Goal: Information Seeking & Learning: Learn about a topic

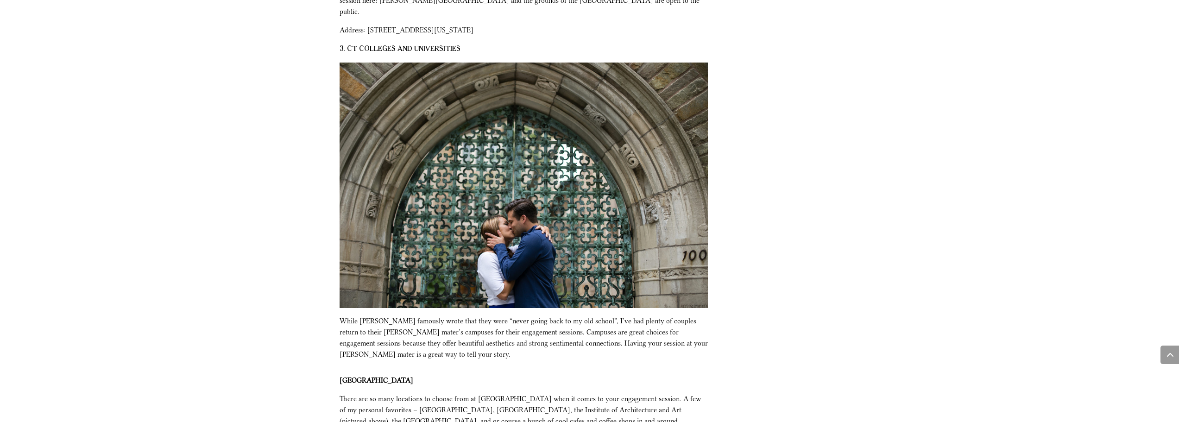
scroll to position [2271, 0]
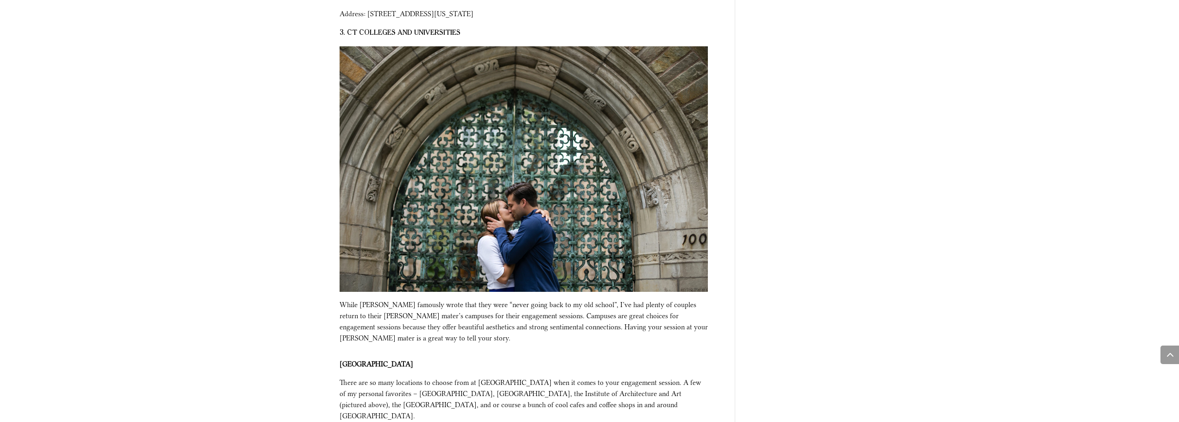
click at [649, 379] on span "There are so many locations to choose from at [GEOGRAPHIC_DATA] when it comes t…" at bounding box center [520, 400] width 361 height 42
drag, startPoint x: 522, startPoint y: 329, endPoint x: 626, endPoint y: 326, distance: 103.8
click at [626, 379] on span "There are so many locations to choose from at [GEOGRAPHIC_DATA] when it comes t…" at bounding box center [520, 400] width 361 height 42
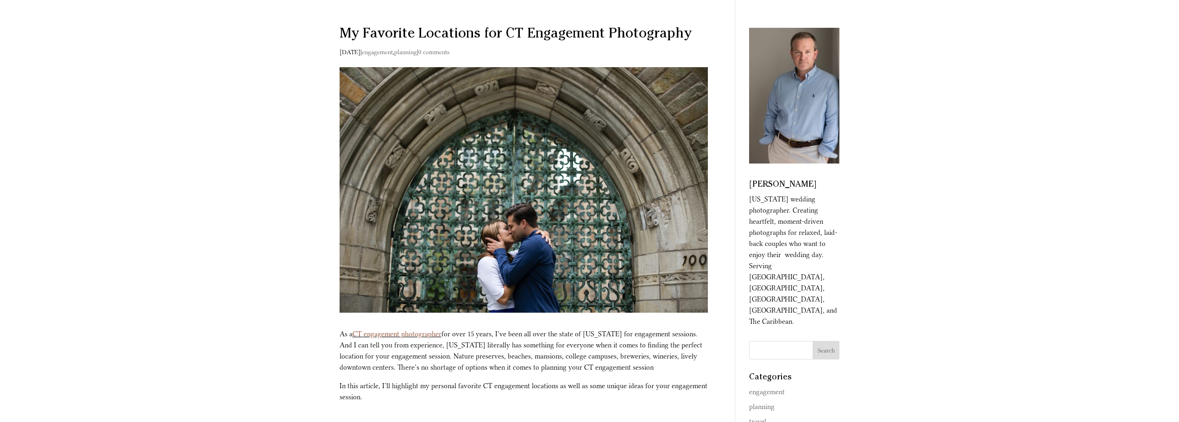
scroll to position [46, 0]
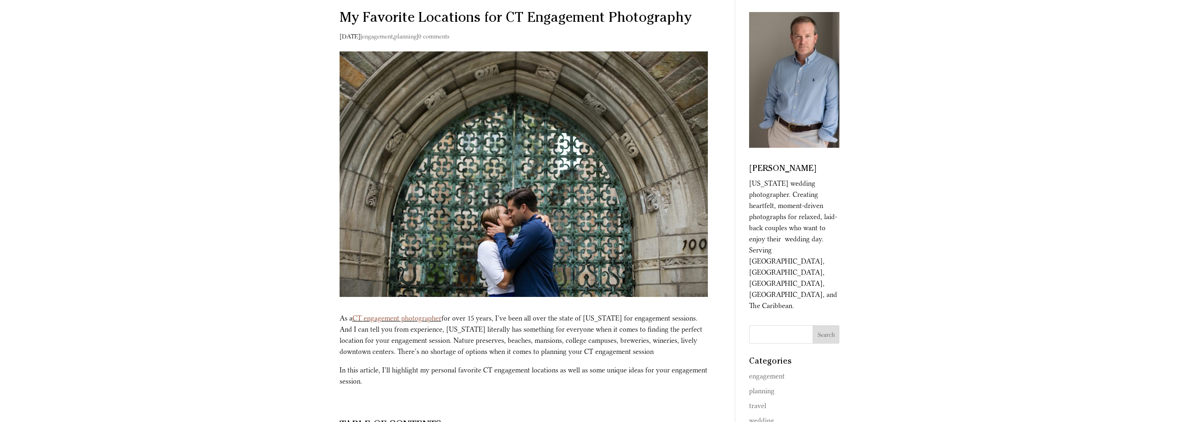
drag, startPoint x: 333, startPoint y: 18, endPoint x: 399, endPoint y: 385, distance: 372.9
copy article "My Favorite Locations for CT Engagement Photography [DATE] | engagement , plann…"
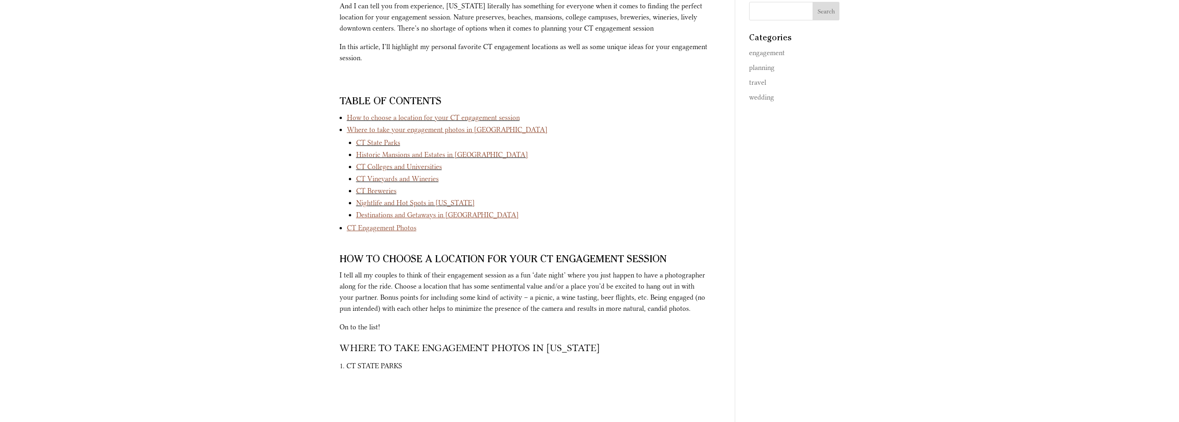
scroll to position [371, 0]
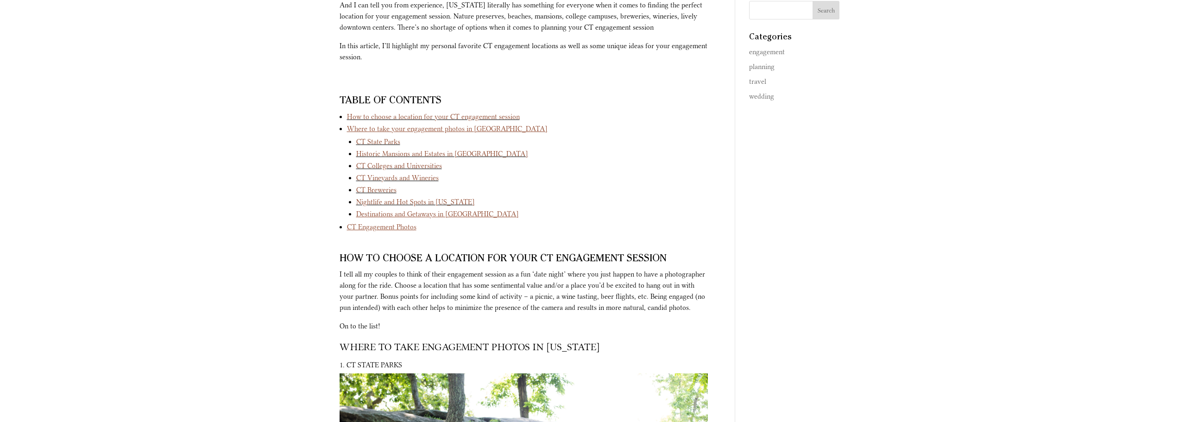
click at [673, 199] on li "Nightlife and Hot Spots in [US_STATE]" at bounding box center [532, 202] width 352 height 12
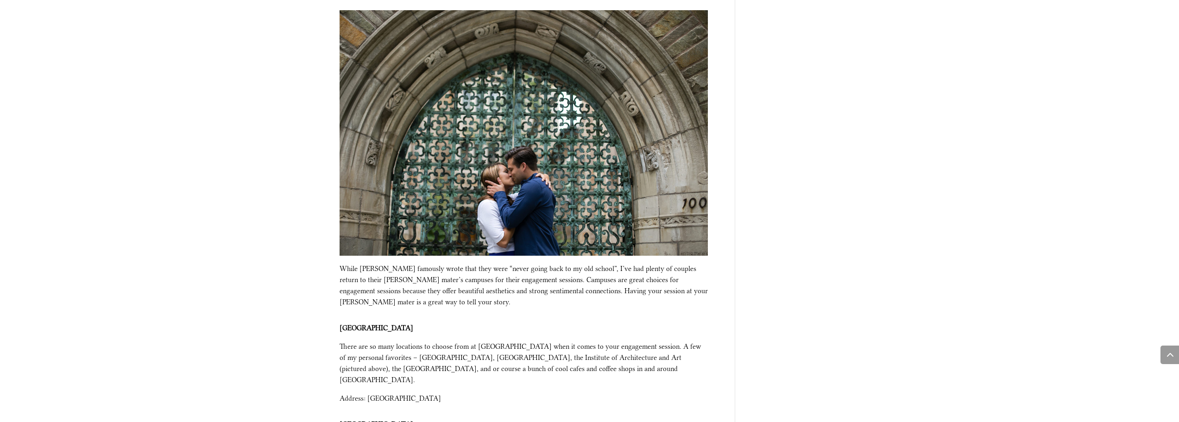
scroll to position [2317, 0]
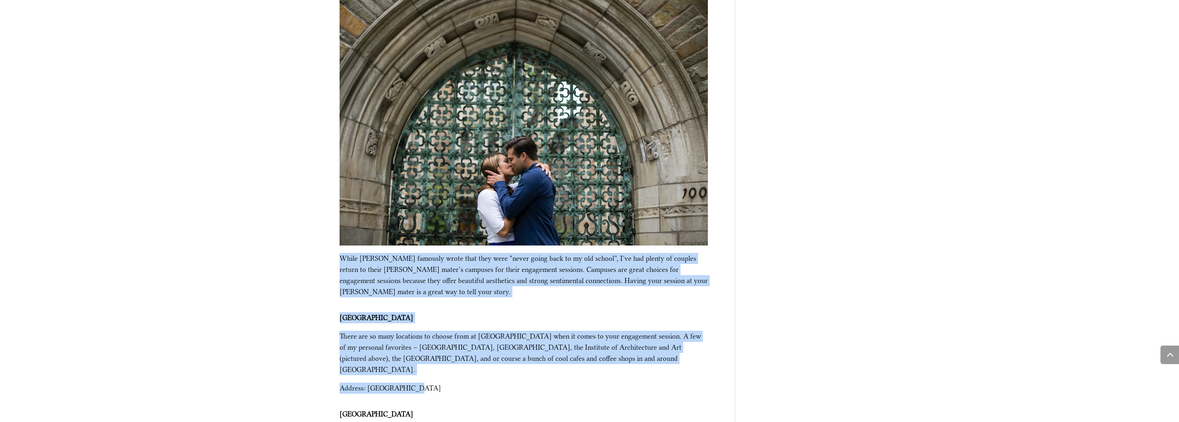
drag, startPoint x: 338, startPoint y: 191, endPoint x: 420, endPoint y: 310, distance: 144.6
copy div "While [PERSON_NAME] famously wrote that they were “never going back to my old s…"
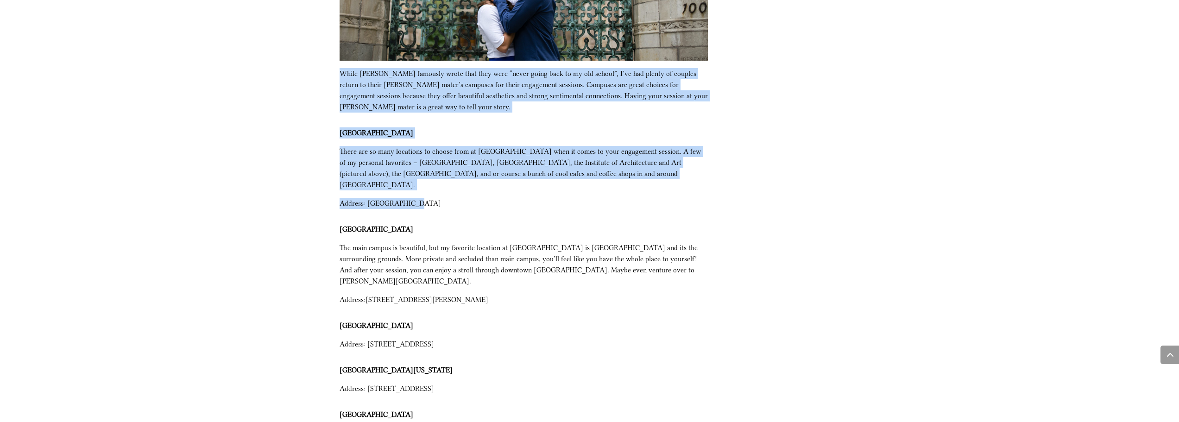
scroll to position [2502, 0]
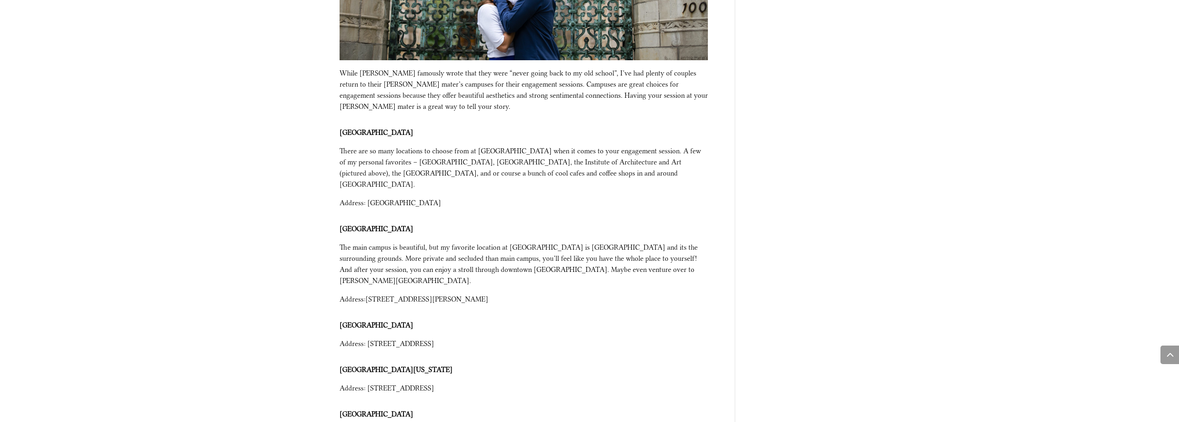
click at [699, 338] on p "Address: [STREET_ADDRESS]" at bounding box center [524, 347] width 368 height 19
drag, startPoint x: 421, startPoint y: 96, endPoint x: 374, endPoint y: 99, distance: 46.9
click at [374, 147] on span "There are so many locations to choose from at [GEOGRAPHIC_DATA] when it comes t…" at bounding box center [520, 168] width 361 height 42
copy span "Beinecke Librar"
